Goal: Information Seeking & Learning: Learn about a topic

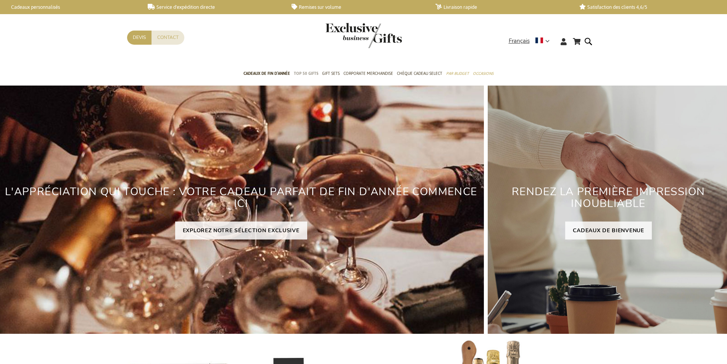
click at [302, 73] on span "TOP 50 Gifts" at bounding box center [306, 73] width 24 height 8
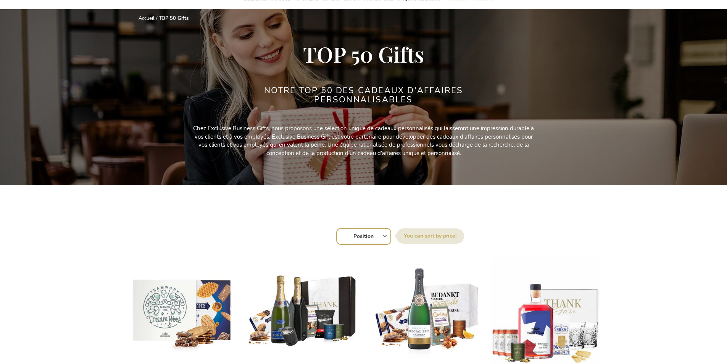
scroll to position [229, 0]
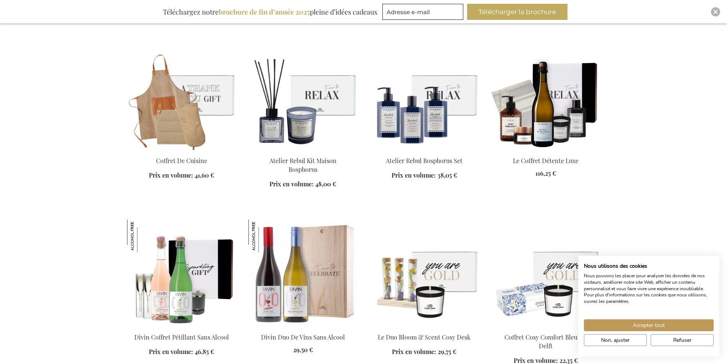
scroll to position [1069, 0]
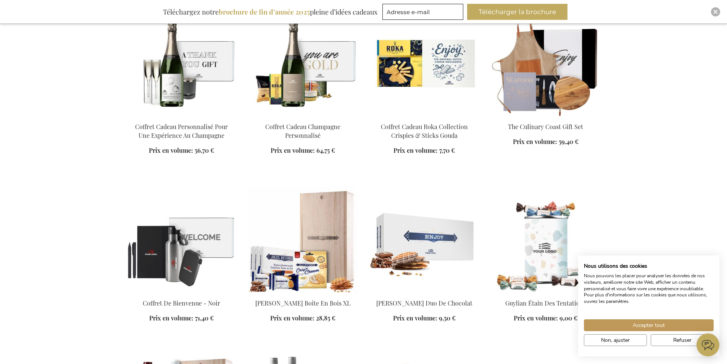
scroll to position [1336, 0]
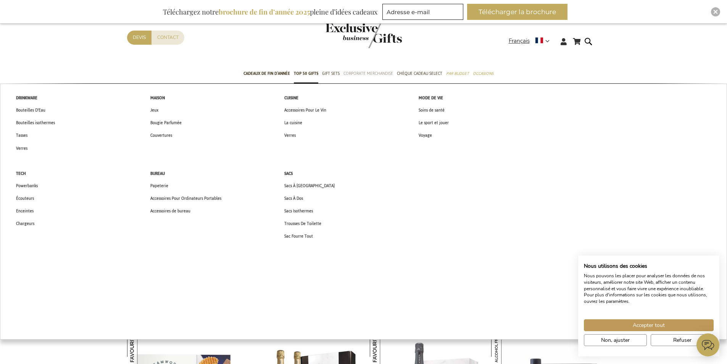
click at [375, 77] on span "Corporate Merchandise" at bounding box center [369, 73] width 50 height 8
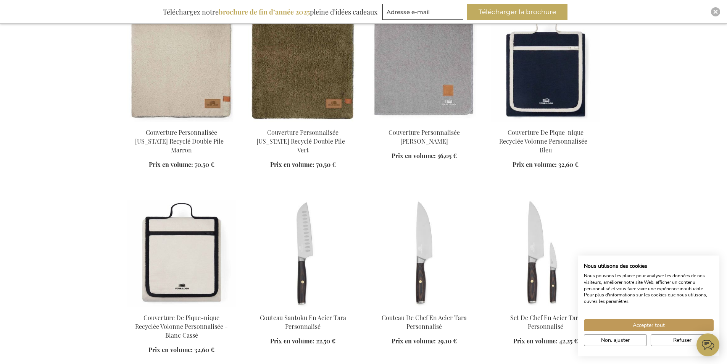
scroll to position [1184, 0]
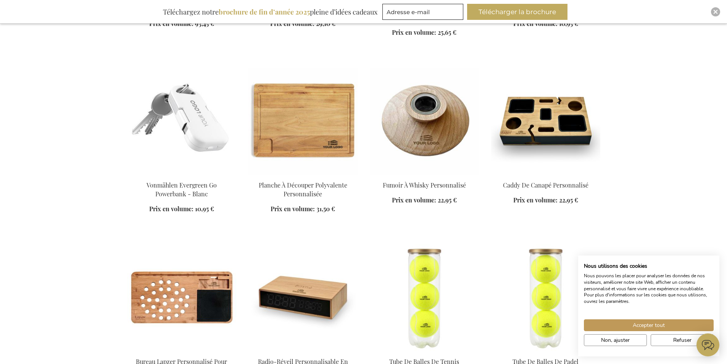
scroll to position [1718, 0]
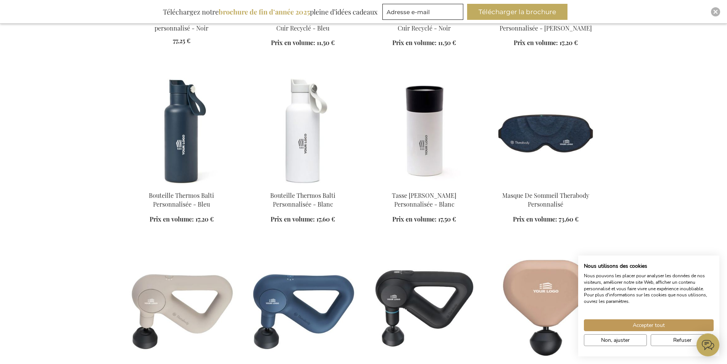
scroll to position [2520, 0]
